Goal: Navigation & Orientation: Find specific page/section

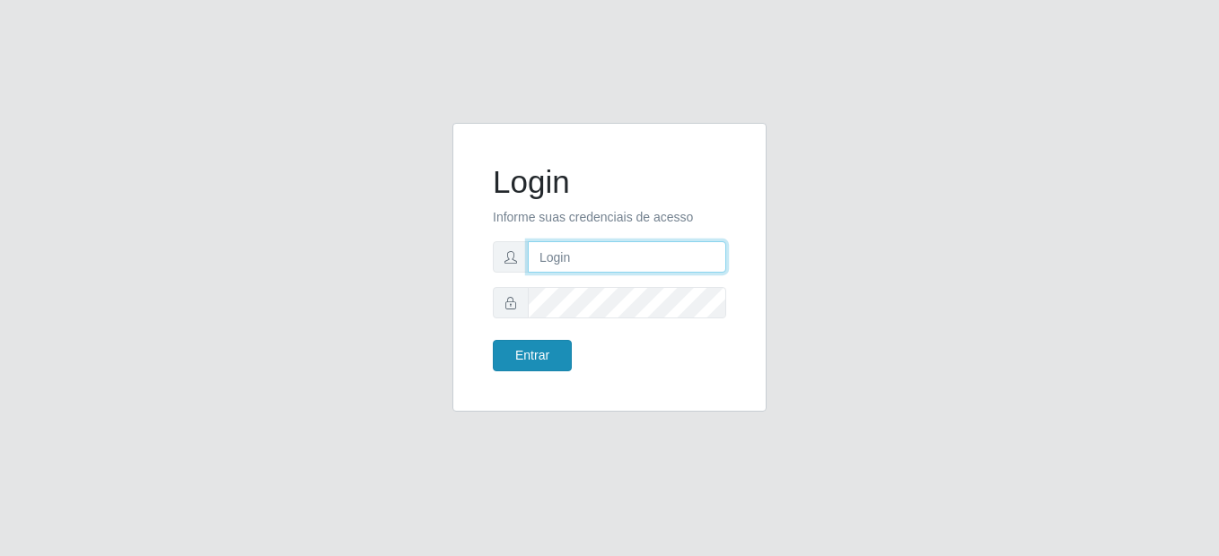
type input "mariabemais@B8"
click at [554, 358] on button "Entrar" at bounding box center [532, 355] width 79 height 31
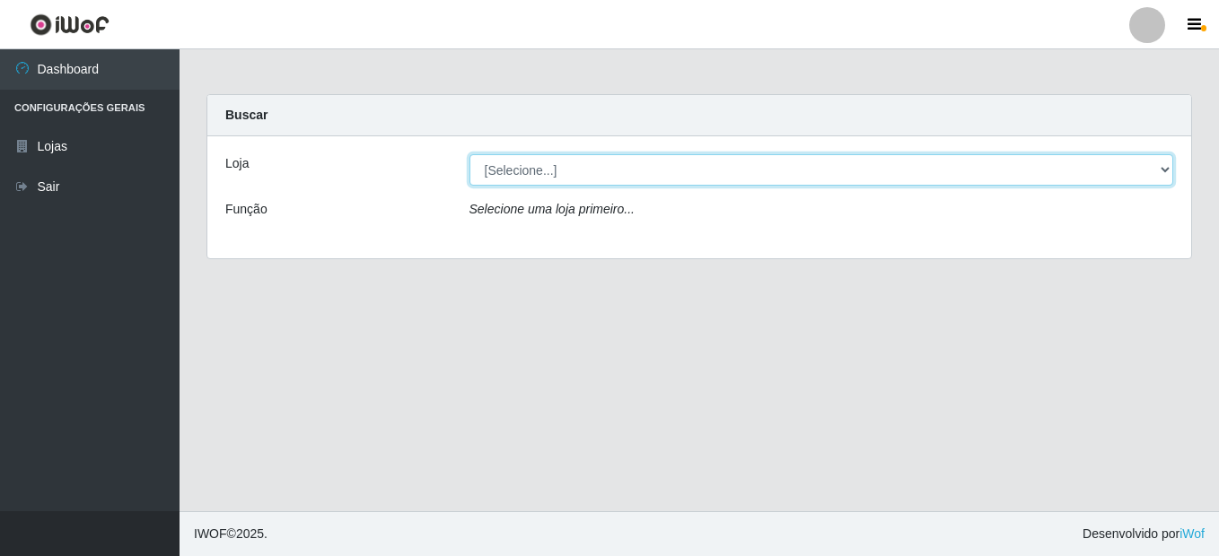
click at [1156, 170] on select "[Selecione...] Bemais Supermercados - B8 [PERSON_NAME]" at bounding box center [821, 169] width 704 height 31
select select "413"
click at [469, 154] on select "[Selecione...] Bemais Supermercados - B8 [PERSON_NAME]" at bounding box center [821, 169] width 704 height 31
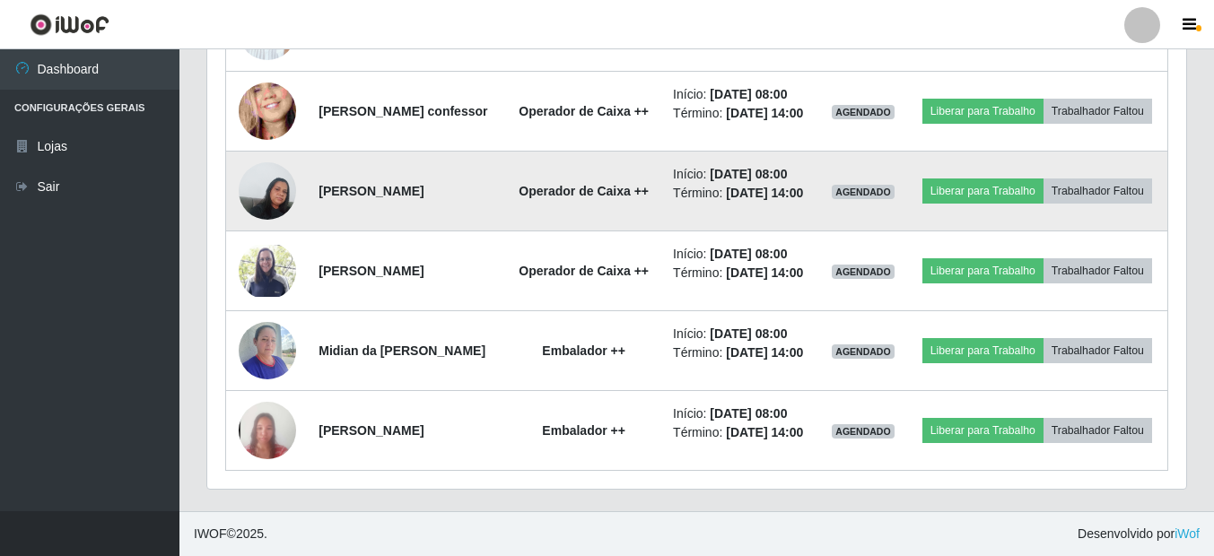
scroll to position [973, 0]
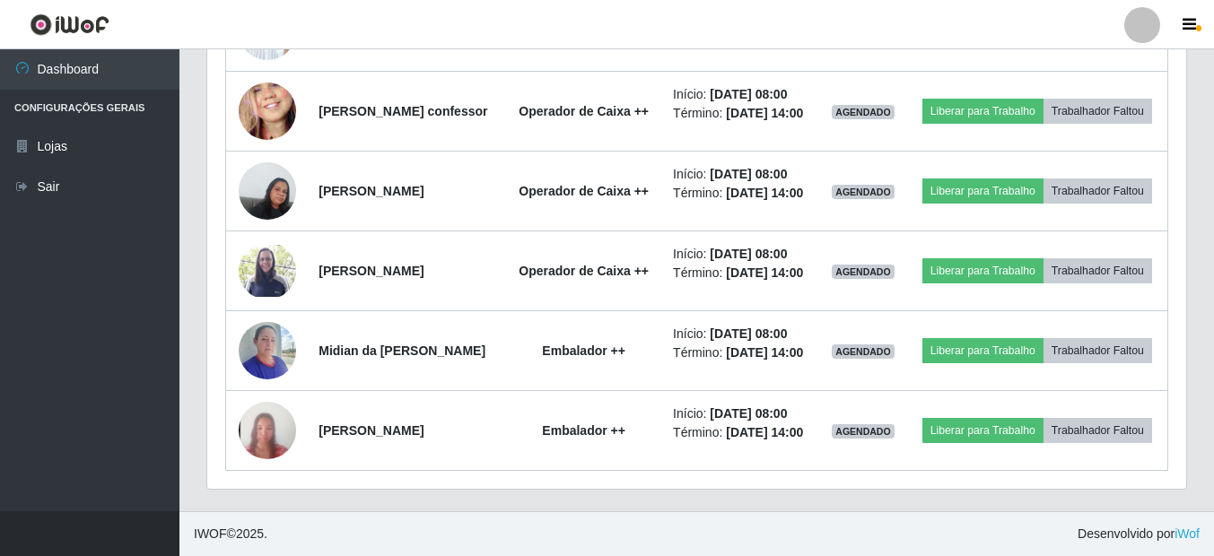
click at [39, 433] on ul "Dashboard Configurações Gerais Lojas Sair" at bounding box center [89, 280] width 179 height 462
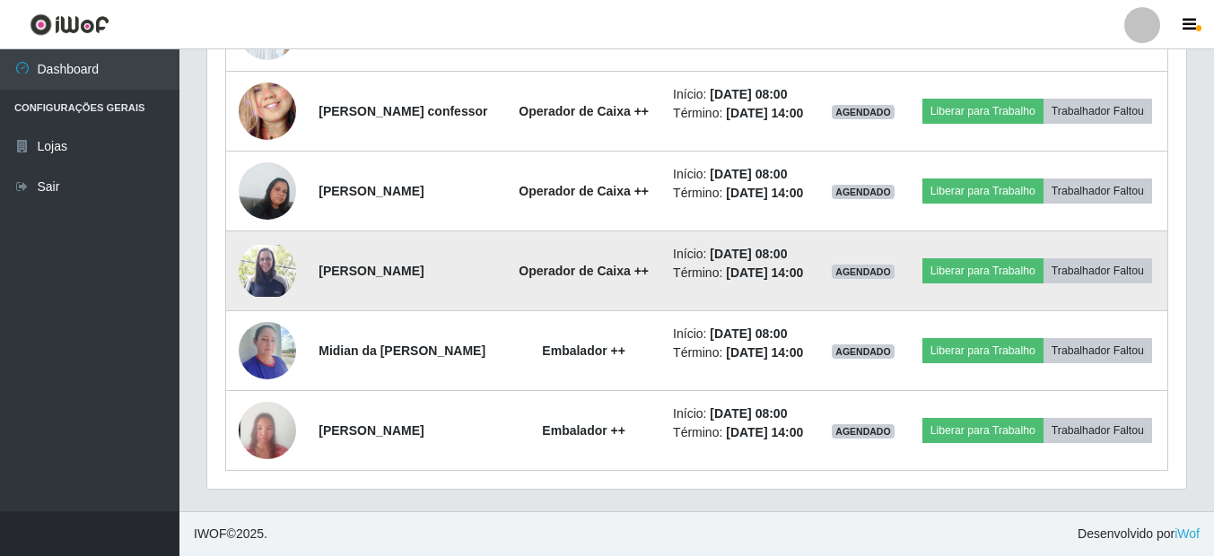
scroll to position [1062, 0]
